Goal: Navigation & Orientation: Find specific page/section

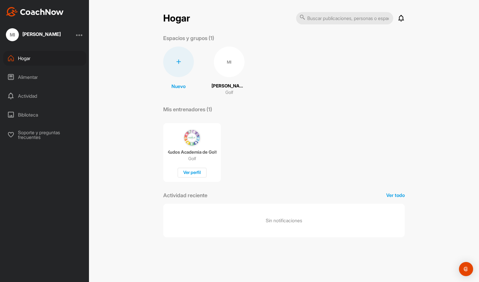
click at [34, 113] on font "Biblioteca" at bounding box center [28, 115] width 20 height 6
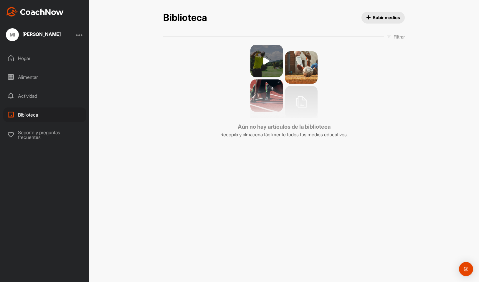
click at [23, 79] on font "Alimentar" at bounding box center [28, 77] width 20 height 6
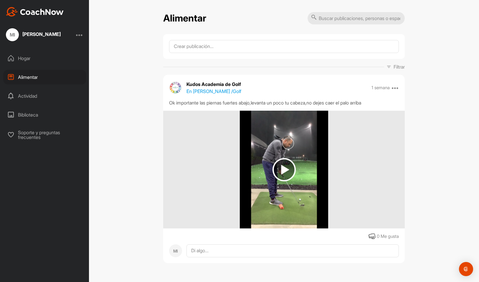
click at [25, 57] on font "Hogar" at bounding box center [24, 58] width 12 height 6
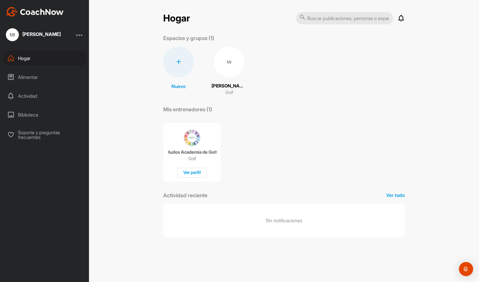
click at [38, 75] on font "Alimentar" at bounding box center [28, 77] width 20 height 6
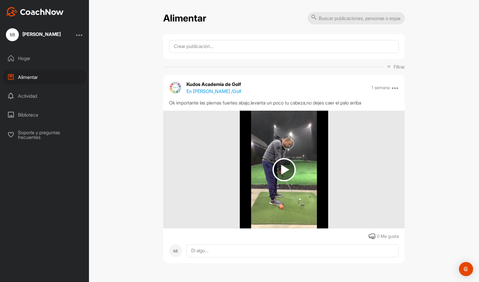
click at [282, 173] on img at bounding box center [283, 169] width 23 height 23
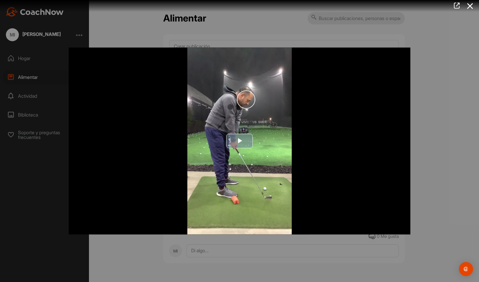
click at [239, 141] on span "Video Player" at bounding box center [239, 141] width 0 height 0
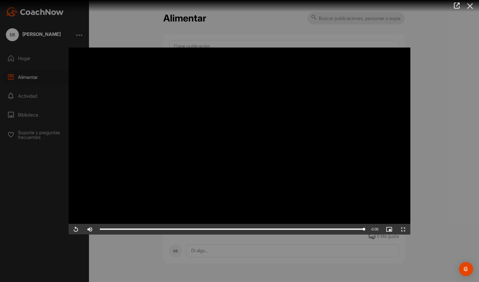
click at [470, 5] on icon at bounding box center [470, 6] width 14 height 11
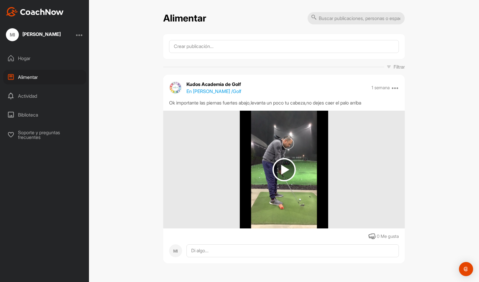
click at [33, 60] on div "Hogar" at bounding box center [44, 58] width 83 height 15
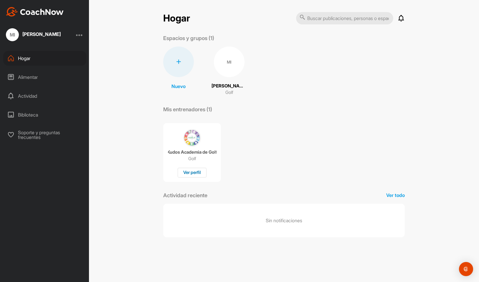
click at [194, 172] on font "Ver perfil" at bounding box center [192, 173] width 18 height 6
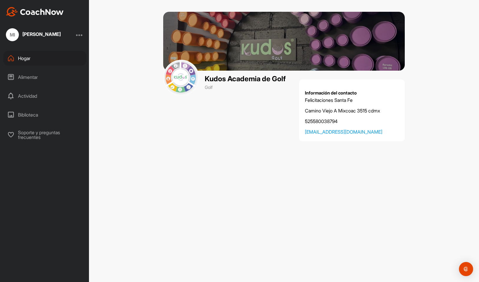
click at [38, 77] on font "Alimentar" at bounding box center [28, 77] width 20 height 6
